Goal: Task Accomplishment & Management: Use online tool/utility

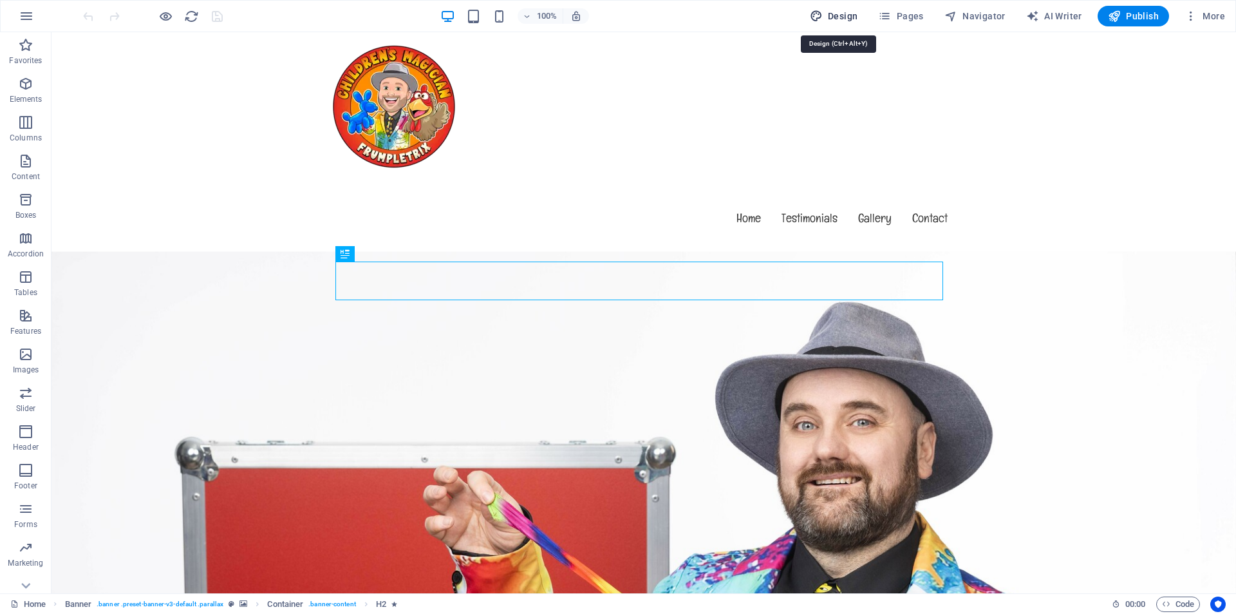
drag, startPoint x: 850, startPoint y: 14, endPoint x: 524, endPoint y: 95, distance: 335.8
click at [850, 14] on span "Design" at bounding box center [834, 16] width 48 height 13
select select "px"
select select "400"
select select "px"
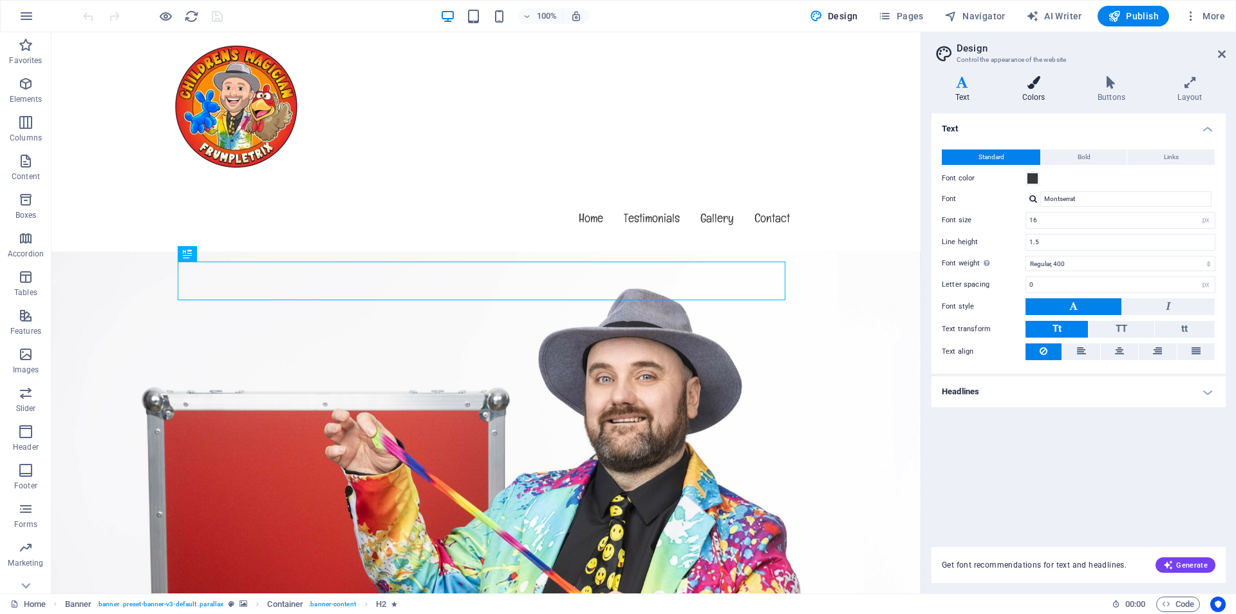
click at [1039, 97] on h4 "Colors" at bounding box center [1036, 89] width 75 height 27
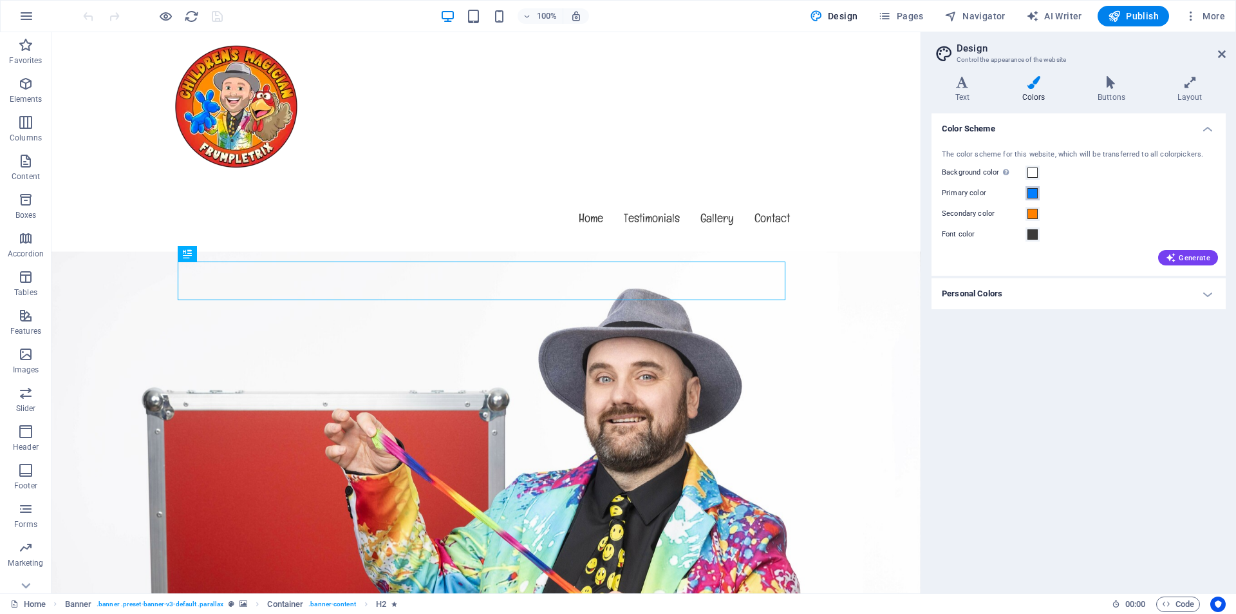
click at [1032, 193] on span at bounding box center [1033, 193] width 10 height 10
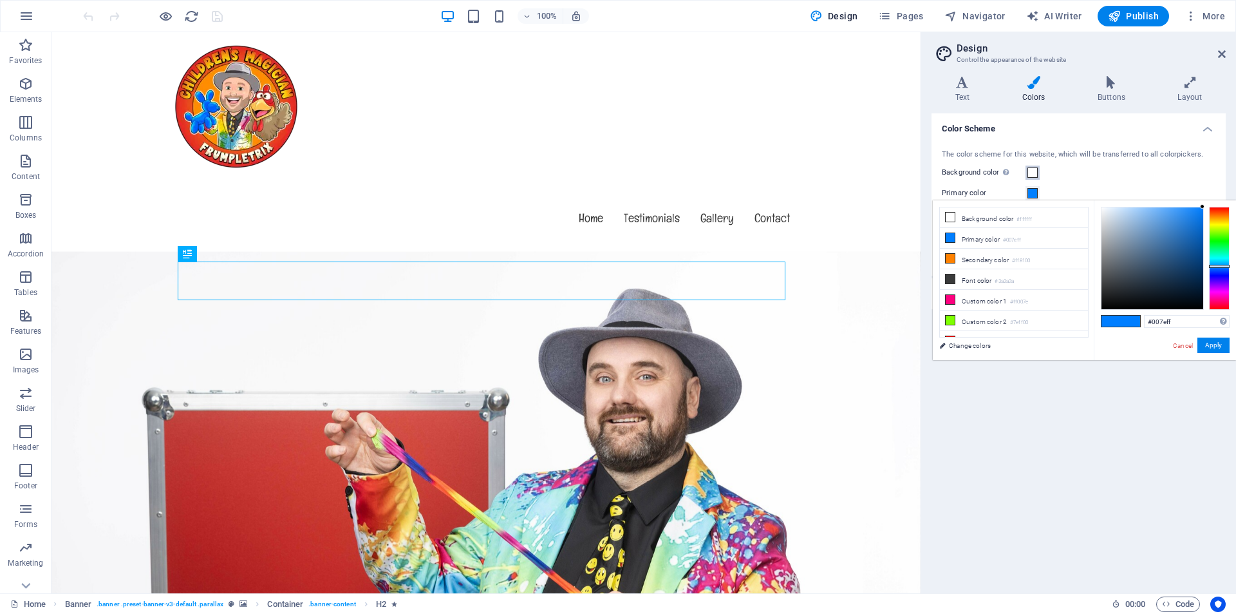
click at [1034, 176] on span at bounding box center [1033, 172] width 10 height 10
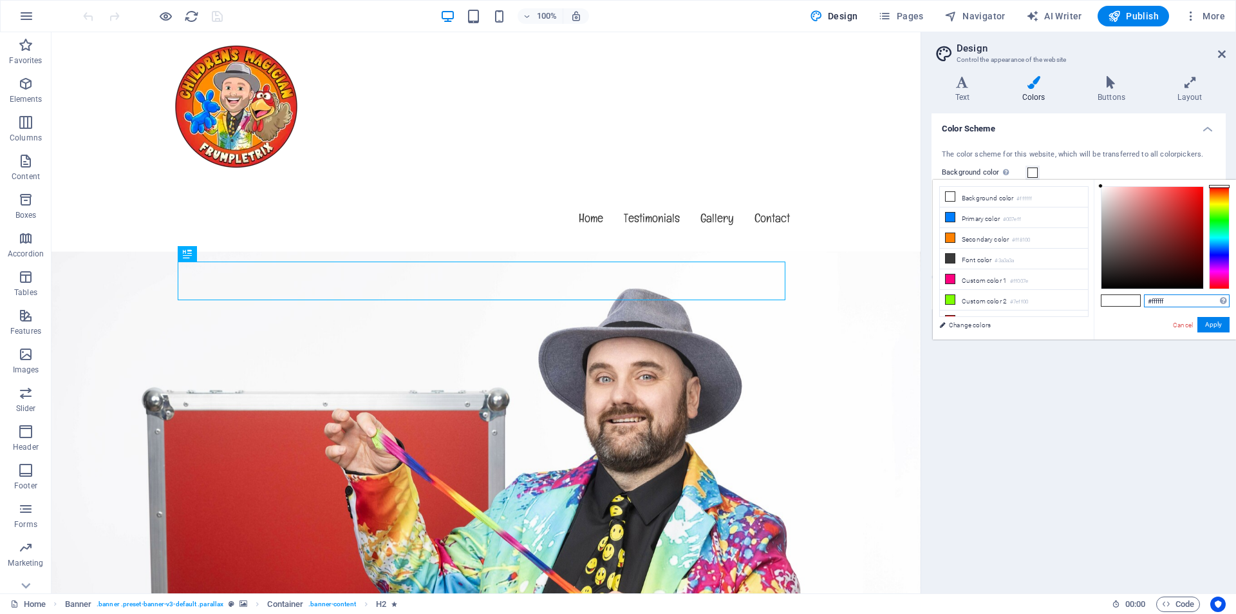
drag, startPoint x: 1184, startPoint y: 301, endPoint x: 1143, endPoint y: 302, distance: 40.6
click at [1143, 302] on div "#ffffff Supported formats #0852ed rgb(8, 82, 237) rgba(8, 82, 237, 90%) hsv(221…" at bounding box center [1165, 353] width 142 height 346
click at [999, 220] on li "Primary color #007eff" at bounding box center [1014, 217] width 148 height 21
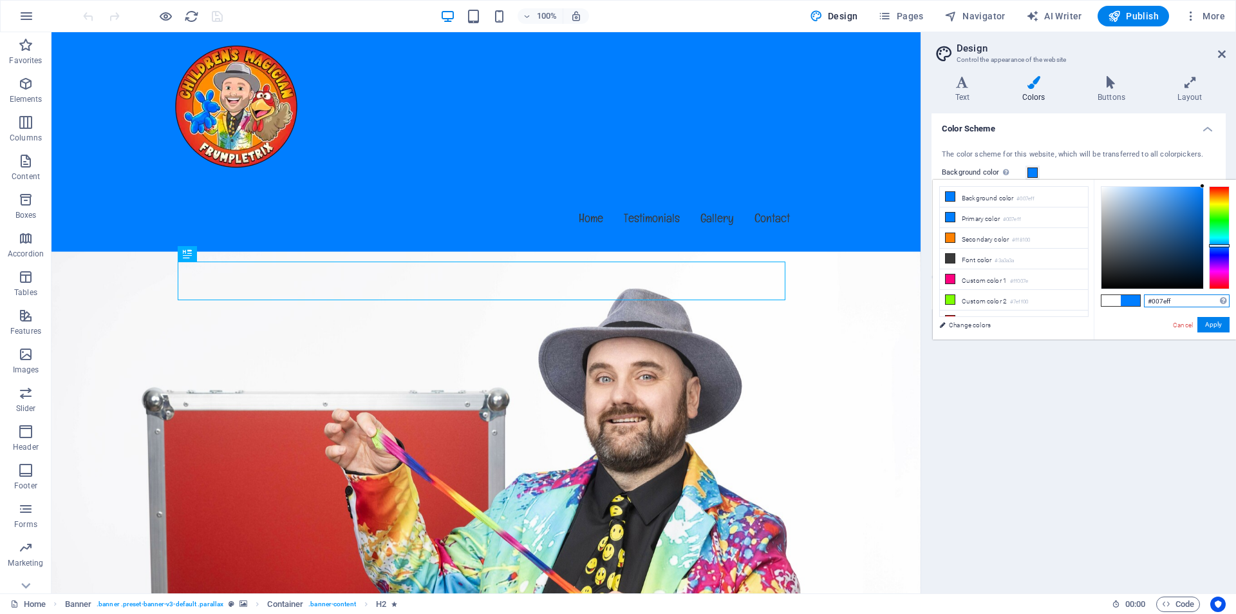
click at [1160, 300] on input "#007eff" at bounding box center [1187, 300] width 86 height 13
click at [1006, 241] on li "Secondary color #ff8100" at bounding box center [1014, 238] width 148 height 21
type input "#ff8100"
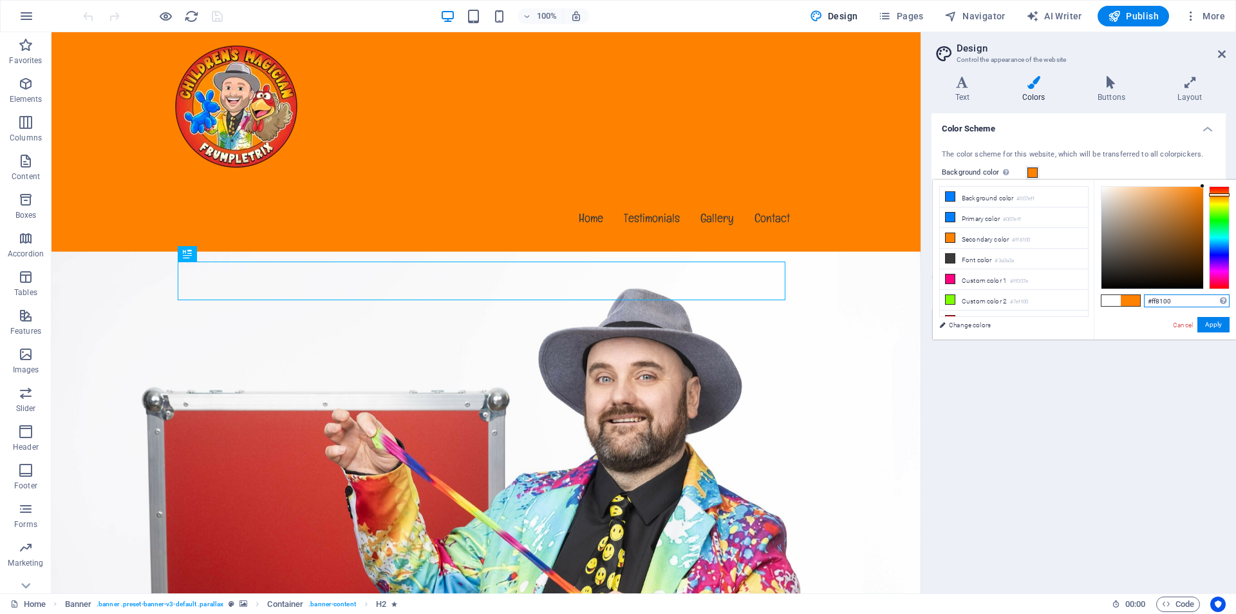
click at [1168, 300] on input "#ff8100" at bounding box center [1187, 300] width 86 height 13
